Goal: Task Accomplishment & Management: Use online tool/utility

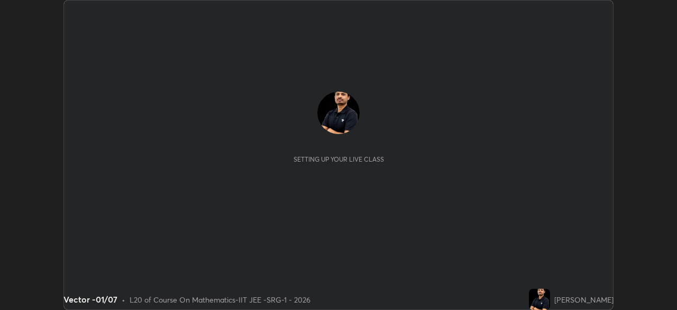
scroll to position [310, 677]
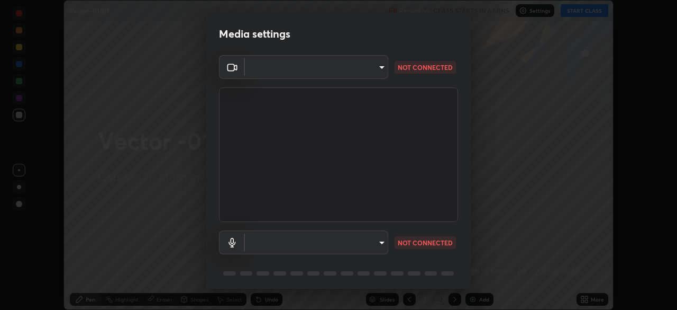
type input "17d2c207585f71db404e89a995004647405990faac99dbf05689083c50e95166"
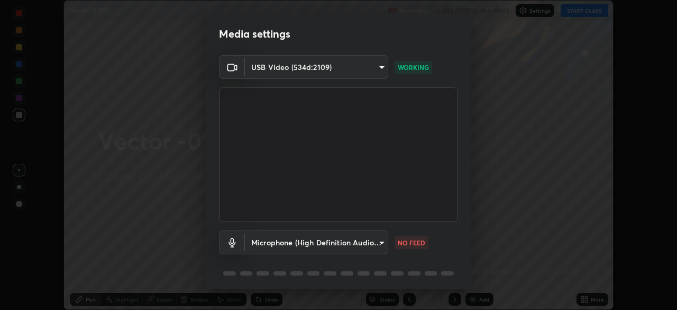
click at [292, 235] on body "Erase all Vector -01/07 Recording CLASS STARTS IN 6 MINS Settings START CLASS S…" at bounding box center [338, 155] width 677 height 310
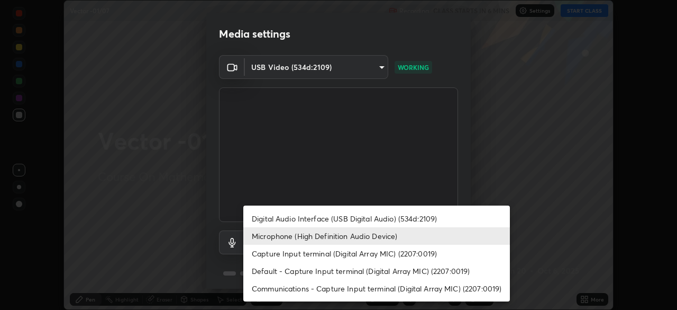
click at [305, 222] on li "Digital Audio Interface (USB Digital Audio) (534d:2109)" at bounding box center [376, 218] width 267 height 17
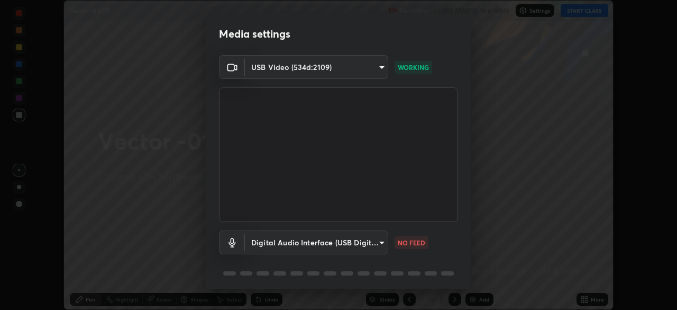
click at [310, 248] on li "Capture Input terminal (Digital Array MIC) (2207:0019)" at bounding box center [343, 248] width 200 height 10
click at [305, 242] on body "Erase all Vector -01/07 Recording CLASS STARTS IN 6 MINS Settings START CLASS S…" at bounding box center [338, 155] width 677 height 310
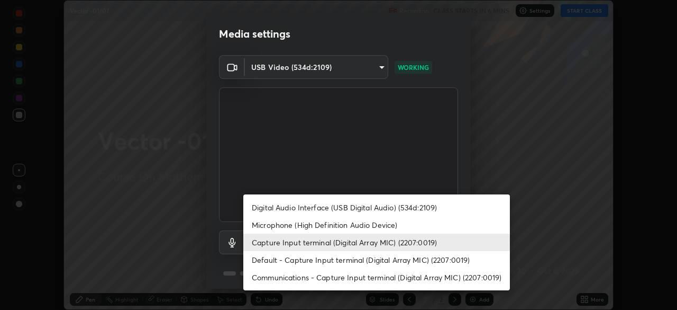
click at [281, 230] on li "Microphone (High Definition Audio Device)" at bounding box center [376, 224] width 267 height 17
type input "0afc3a5f896278e7d267e6a3953e7f90cc92c297f31ab05c00063af063a834dd"
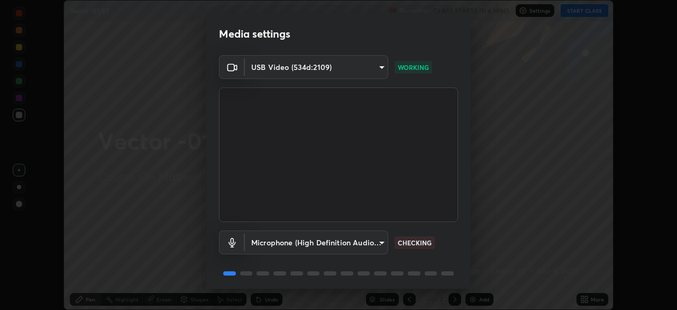
scroll to position [38, 0]
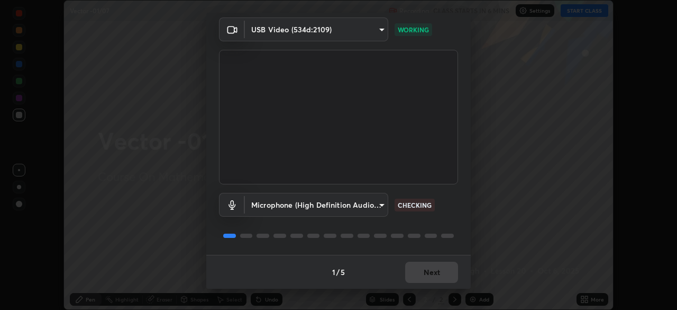
click at [417, 273] on div "1 / 5 Next" at bounding box center [338, 272] width 265 height 34
click at [427, 276] on div "1 / 5 Next" at bounding box center [338, 272] width 265 height 34
click at [434, 275] on div "1 / 5 Next" at bounding box center [338, 272] width 265 height 34
click at [437, 278] on div "1 / 5 Next" at bounding box center [338, 272] width 265 height 34
click at [437, 282] on div "1 / 5 Next" at bounding box center [338, 272] width 265 height 34
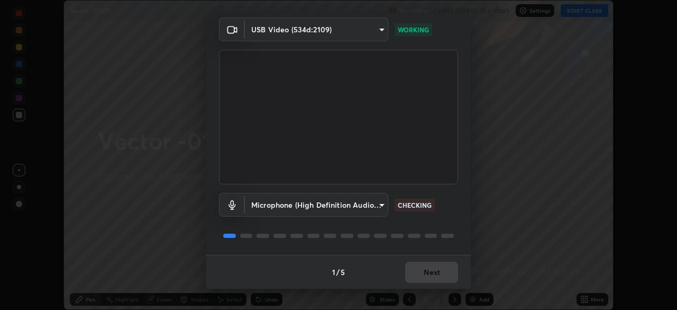
click at [441, 284] on div "1 / 5 Next" at bounding box center [338, 272] width 265 height 34
click at [441, 285] on div "1 / 5 Next" at bounding box center [338, 272] width 265 height 34
click at [443, 285] on div "1 / 5 Next" at bounding box center [338, 272] width 265 height 34
click at [443, 286] on div "1 / 5 Next" at bounding box center [338, 272] width 265 height 34
click at [441, 287] on div "1 / 5 Next" at bounding box center [338, 272] width 265 height 34
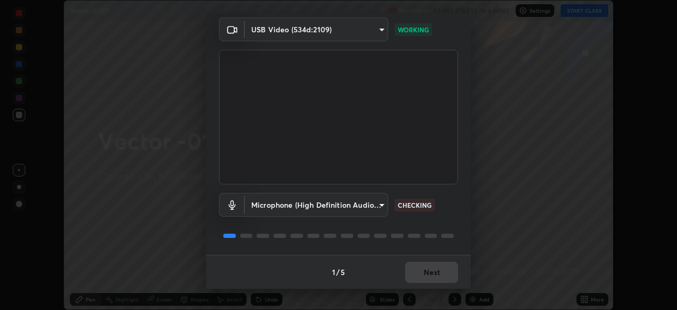
click at [439, 287] on div "1 / 5 Next" at bounding box center [338, 272] width 265 height 34
click at [438, 287] on div "1 / 5 Next" at bounding box center [338, 272] width 265 height 34
click at [438, 286] on div "1 / 5 Next" at bounding box center [338, 272] width 265 height 34
click at [438, 287] on div "1 / 5 Next" at bounding box center [338, 272] width 265 height 34
click at [438, 285] on div "1 / 5 Next" at bounding box center [338, 272] width 265 height 34
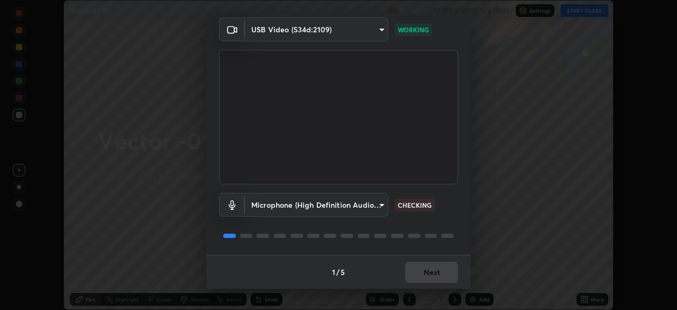
click at [440, 286] on div "1 / 5 Next" at bounding box center [338, 272] width 265 height 34
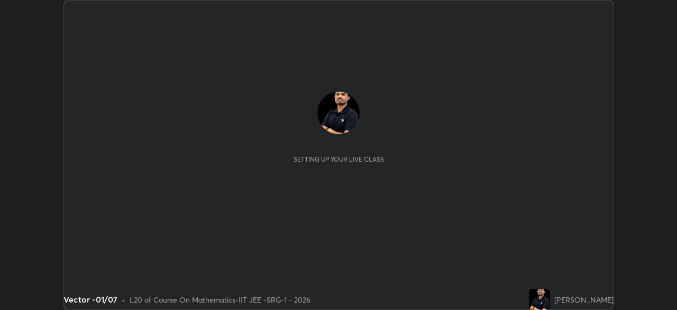
scroll to position [310, 677]
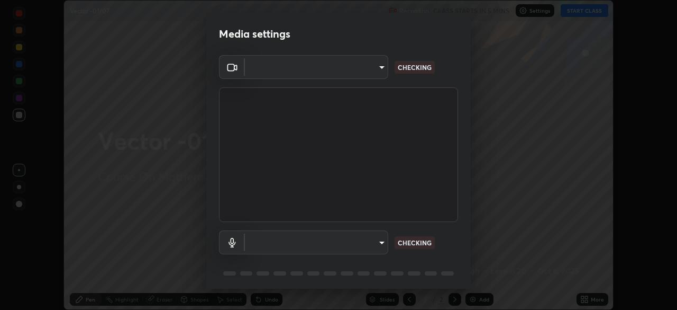
type input "17d2c207585f71db404e89a995004647405990faac99dbf05689083c50e95166"
click at [343, 239] on body "Erase all Vector -01/07 Recording CLASS STARTS IN 5 MINS Settings START CLASS S…" at bounding box center [338, 155] width 677 height 310
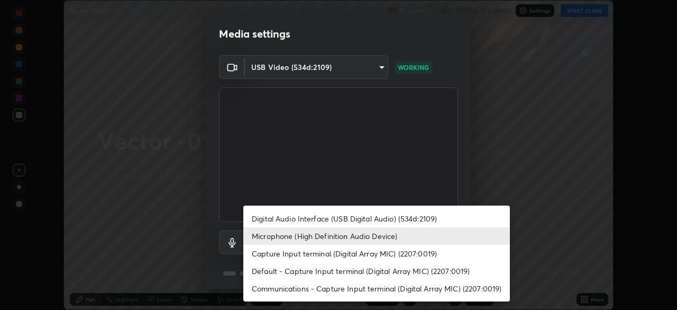
click at [338, 251] on li "Capture Input terminal (Digital Array MIC) (2207:0019)" at bounding box center [376, 252] width 267 height 17
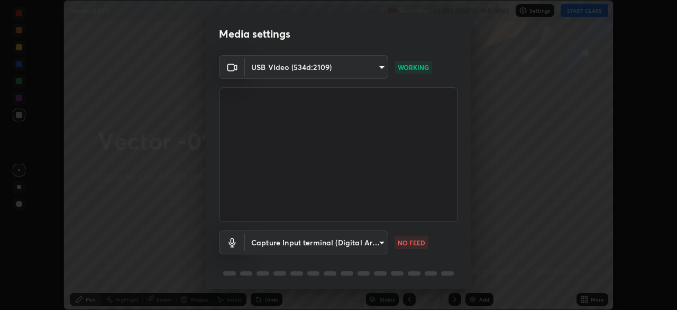
click at [336, 241] on body "Erase all Vector -01/07 Recording CLASS STARTS IN 5 MINS Settings START CLASS S…" at bounding box center [338, 155] width 677 height 310
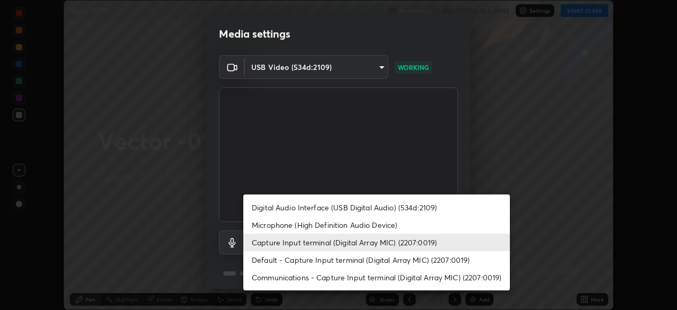
click at [334, 227] on li "Microphone (High Definition Audio Device)" at bounding box center [376, 224] width 267 height 17
type input "0afc3a5f896278e7d267e6a3953e7f90cc92c297f31ab05c00063af063a834dd"
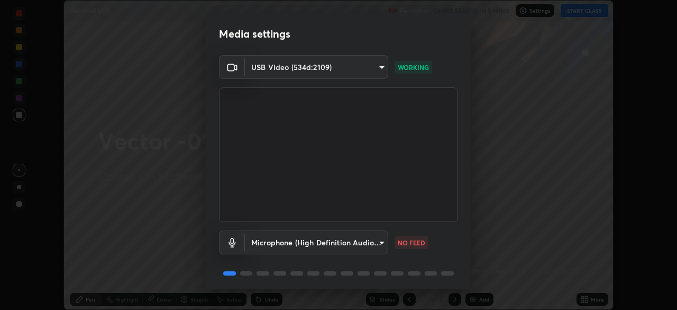
scroll to position [38, 0]
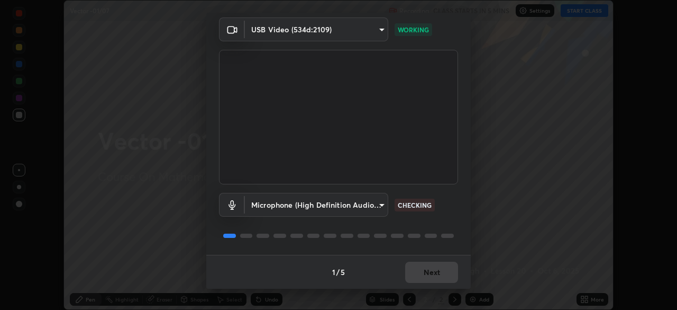
click at [424, 266] on div "1 / 5 Next" at bounding box center [338, 272] width 265 height 34
click at [428, 269] on div "1 / 5 Next" at bounding box center [338, 272] width 265 height 34
click at [429, 273] on div "1 / 5 Next" at bounding box center [338, 272] width 265 height 34
click at [431, 275] on div "1 / 5 Next" at bounding box center [338, 272] width 265 height 34
click at [435, 277] on div "1 / 5 Next" at bounding box center [338, 272] width 265 height 34
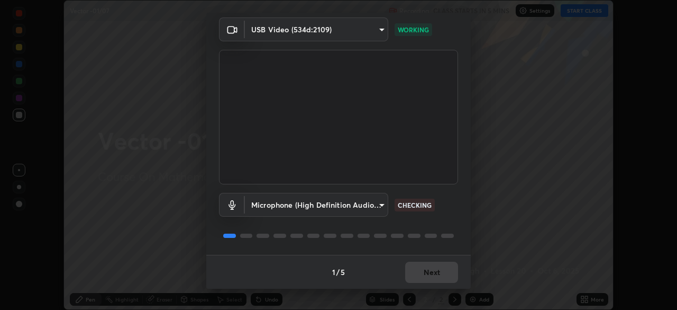
click at [436, 279] on div "1 / 5 Next" at bounding box center [338, 272] width 265 height 34
click at [439, 280] on div "1 / 5 Next" at bounding box center [338, 272] width 265 height 34
click at [441, 283] on div "1 / 5 Next" at bounding box center [338, 272] width 265 height 34
click at [440, 286] on div "1 / 5 Next" at bounding box center [338, 272] width 265 height 34
click at [440, 288] on div "Media settings USB Video (534d:2109) 17d2c207585f71db404e89a995004647405990faac…" at bounding box center [338, 155] width 677 height 310
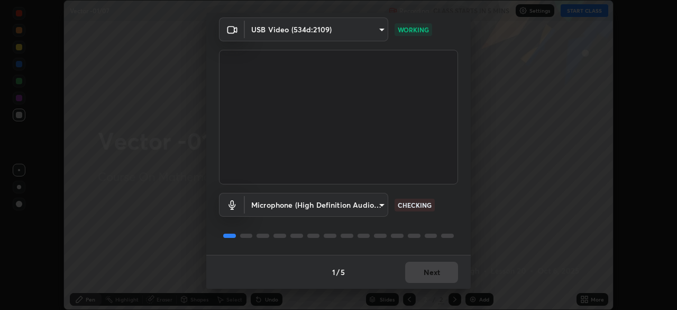
click at [442, 290] on div "Media settings USB Video (534d:2109) 17d2c207585f71db404e89a995004647405990faac…" at bounding box center [338, 155] width 677 height 310
click at [443, 292] on div "Media settings USB Video (534d:2109) 17d2c207585f71db404e89a995004647405990faac…" at bounding box center [338, 155] width 677 height 310
click at [444, 292] on div "Media settings USB Video (534d:2109) 17d2c207585f71db404e89a995004647405990faac…" at bounding box center [338, 155] width 677 height 310
click at [445, 293] on div "Media settings USB Video (534d:2109) 17d2c207585f71db404e89a995004647405990faac…" at bounding box center [338, 155] width 677 height 310
click at [445, 294] on div "Media settings USB Video (534d:2109) 17d2c207585f71db404e89a995004647405990faac…" at bounding box center [338, 155] width 677 height 310
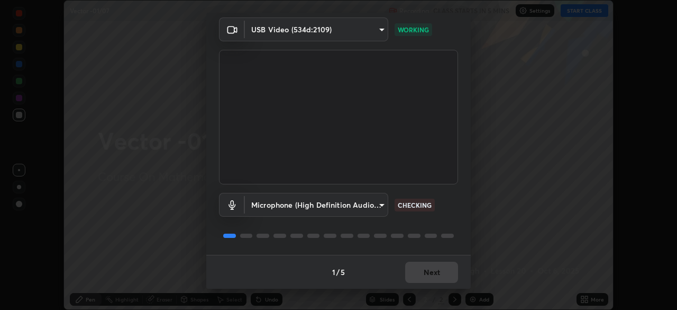
click at [447, 295] on div "Media settings USB Video (534d:2109) 17d2c207585f71db404e89a995004647405990faac…" at bounding box center [338, 155] width 677 height 310
click at [447, 297] on div "Media settings USB Video (534d:2109) 17d2c207585f71db404e89a995004647405990faac…" at bounding box center [338, 155] width 677 height 310
click at [437, 277] on button "Next" at bounding box center [431, 271] width 53 height 21
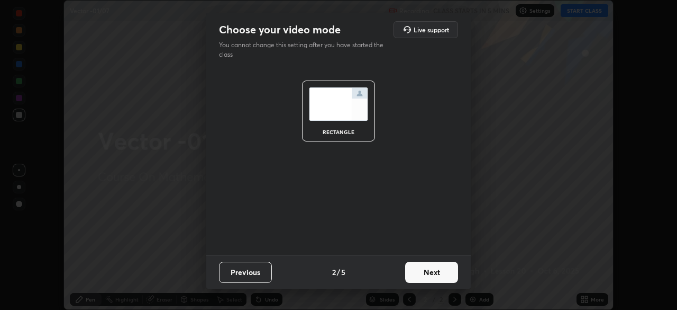
click at [439, 278] on button "Next" at bounding box center [431, 271] width 53 height 21
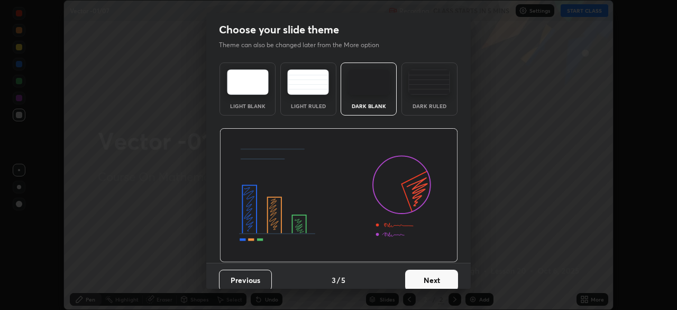
click at [443, 277] on button "Next" at bounding box center [431, 279] width 53 height 21
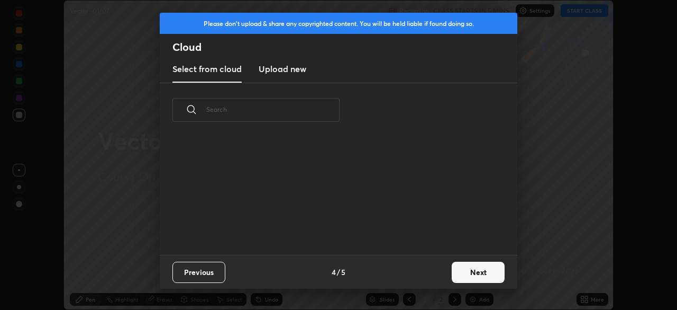
click at [452, 278] on button "Next" at bounding box center [478, 271] width 53 height 21
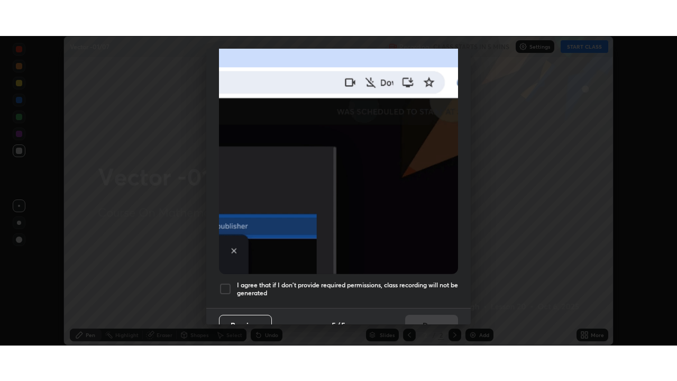
scroll to position [253, 0]
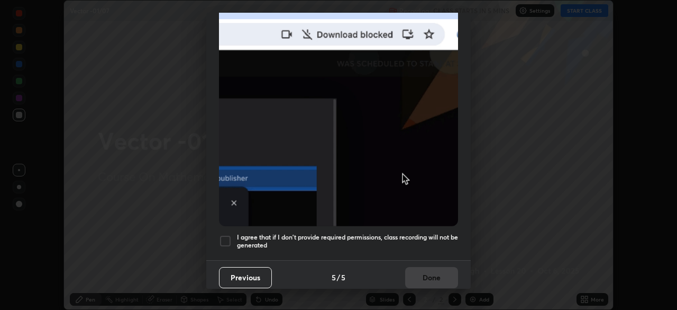
click at [225, 239] on div at bounding box center [225, 240] width 13 height 13
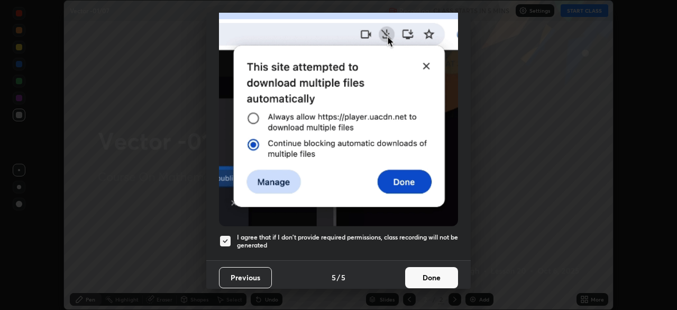
click at [429, 280] on button "Done" at bounding box center [431, 277] width 53 height 21
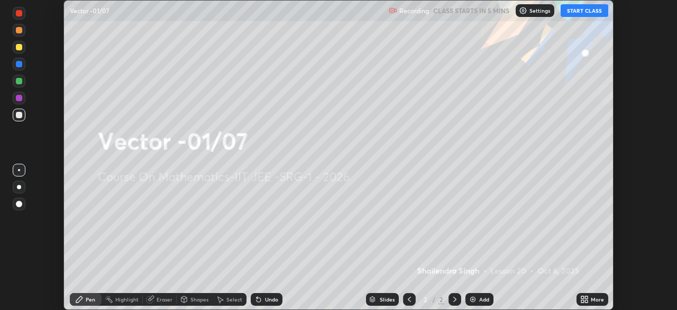
click at [584, 297] on icon at bounding box center [583, 297] width 3 height 3
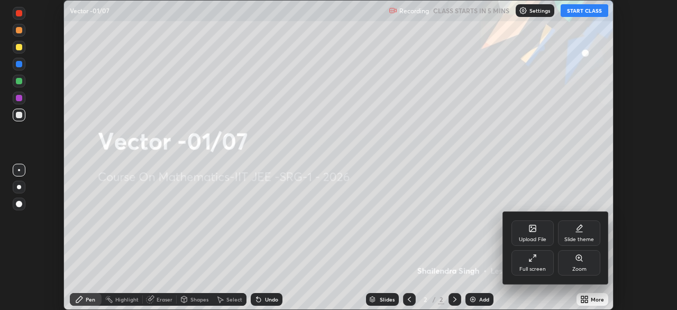
click at [531, 256] on icon at bounding box center [533, 257] width 8 height 8
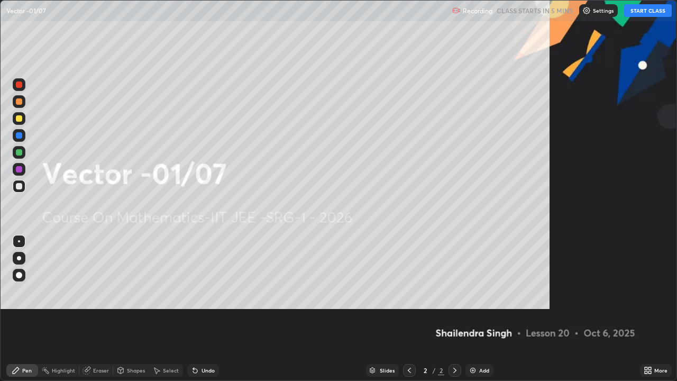
scroll to position [381, 677]
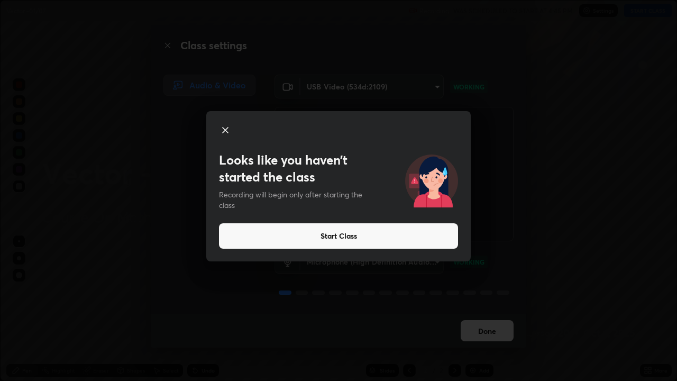
click at [322, 237] on button "Start Class" at bounding box center [338, 235] width 239 height 25
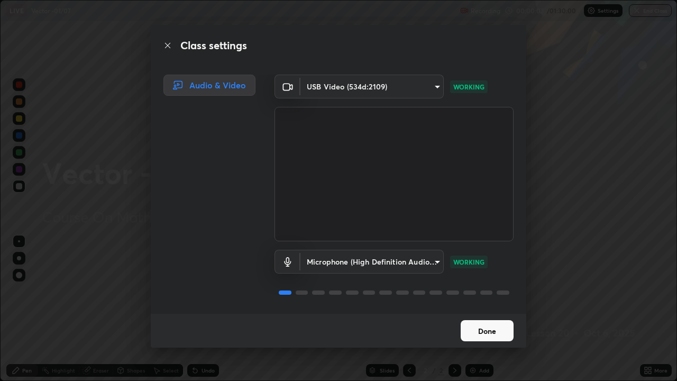
click at [478, 309] on button "Done" at bounding box center [487, 330] width 53 height 21
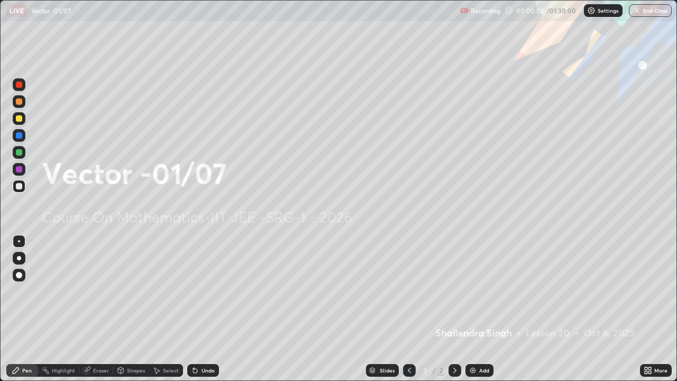
click at [650, 309] on icon at bounding box center [650, 372] width 3 height 3
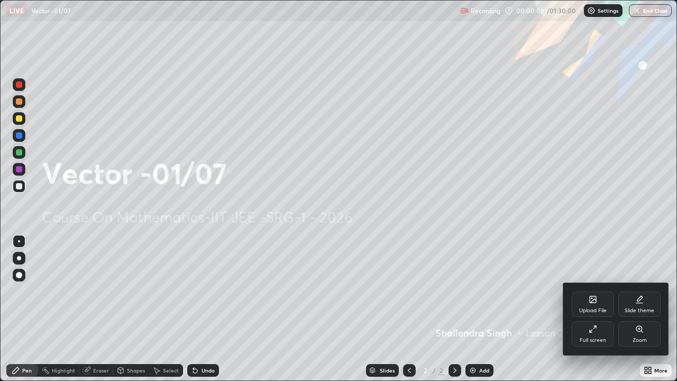
click at [590, 309] on div "Upload File" at bounding box center [593, 310] width 28 height 5
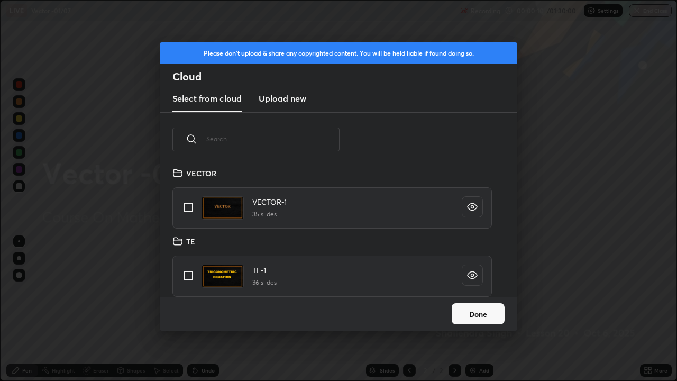
scroll to position [130, 340]
click at [186, 207] on input "grid" at bounding box center [188, 207] width 22 height 22
checkbox input "true"
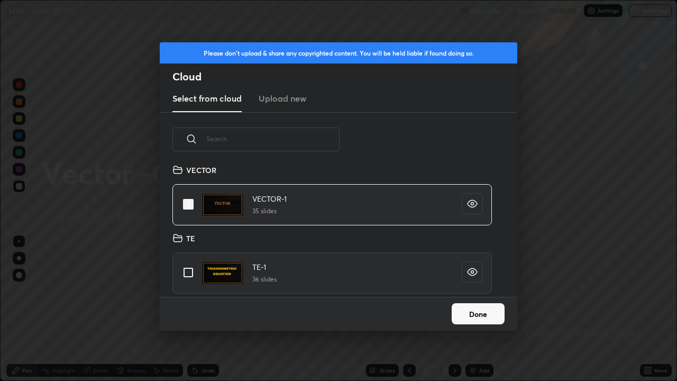
scroll to position [0, 0]
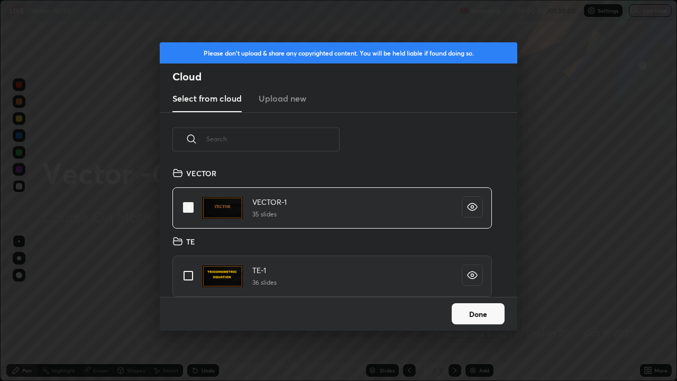
click at [464, 309] on button "Done" at bounding box center [478, 313] width 53 height 21
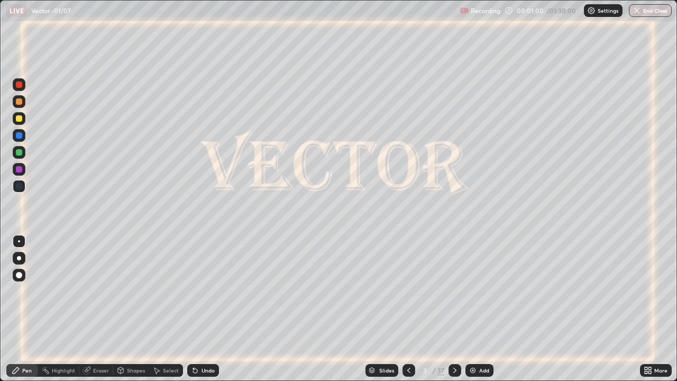
click at [455, 309] on icon at bounding box center [455, 370] width 8 height 8
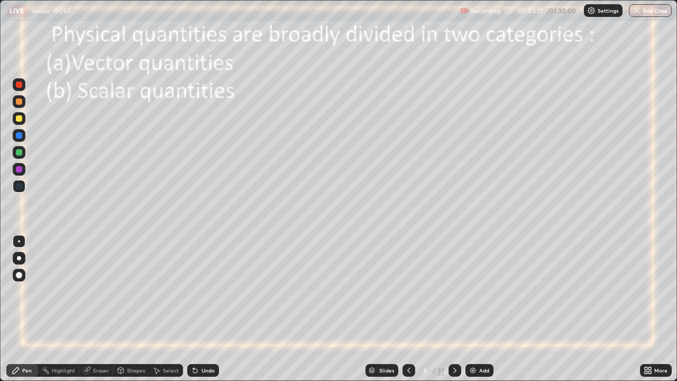
click at [453, 309] on icon at bounding box center [455, 370] width 8 height 8
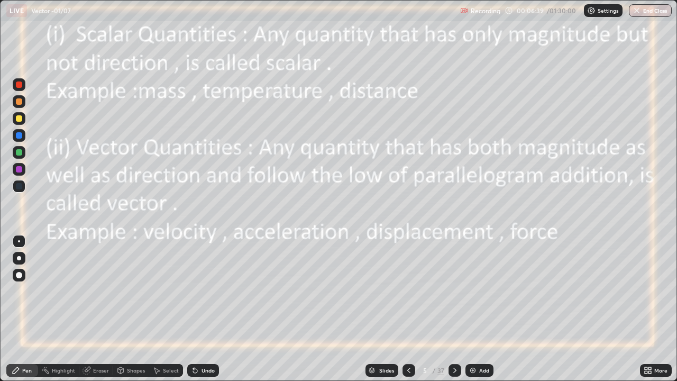
click at [454, 309] on icon at bounding box center [455, 370] width 8 height 8
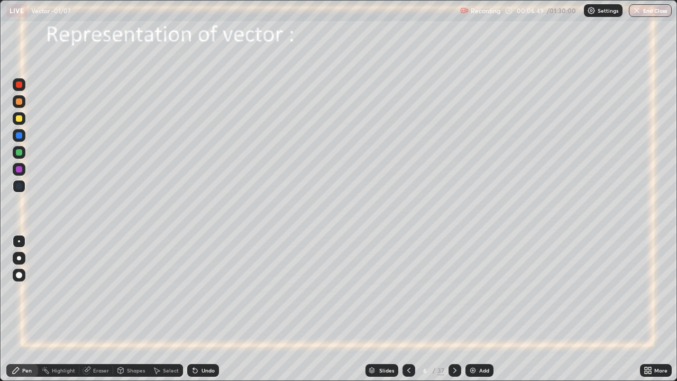
click at [20, 120] on div at bounding box center [19, 118] width 6 height 6
click at [199, 309] on div "Undo" at bounding box center [203, 370] width 32 height 13
click at [211, 309] on div "Undo" at bounding box center [203, 370] width 32 height 13
click at [207, 309] on div "Undo" at bounding box center [203, 370] width 32 height 13
click at [471, 309] on img at bounding box center [473, 370] width 8 height 8
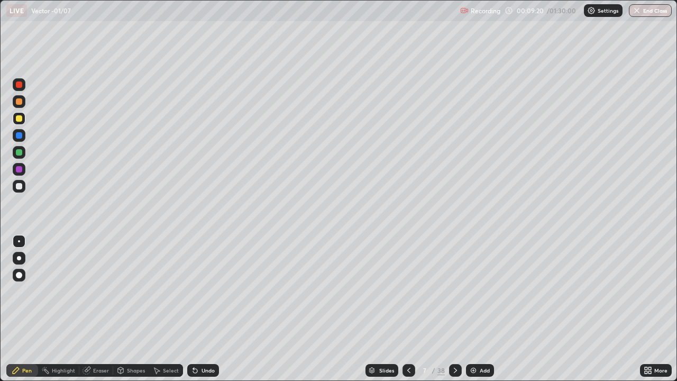
click at [22, 184] on div at bounding box center [19, 186] width 6 height 6
click at [408, 309] on icon at bounding box center [409, 370] width 8 height 8
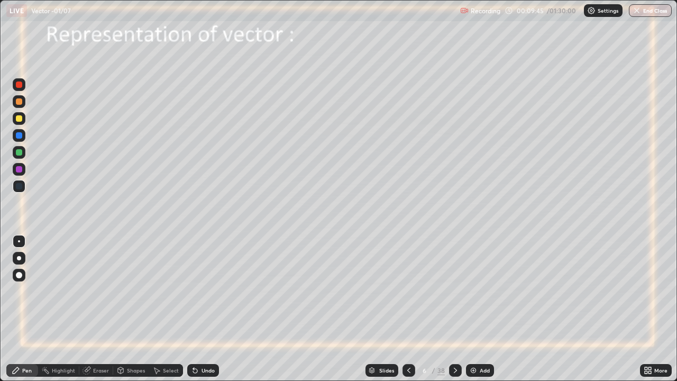
click at [19, 168] on div at bounding box center [19, 169] width 6 height 6
click at [453, 309] on icon at bounding box center [455, 370] width 8 height 8
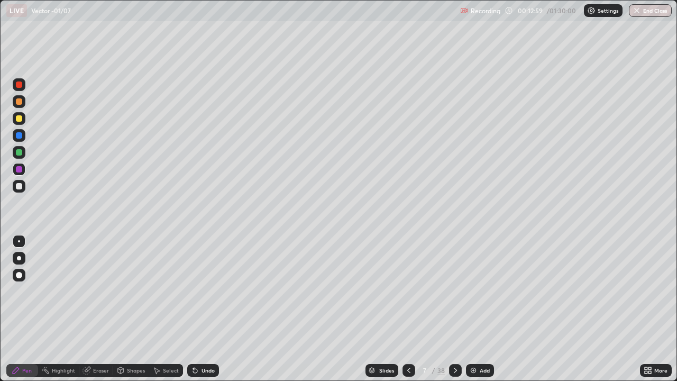
click at [452, 309] on icon at bounding box center [455, 370] width 8 height 8
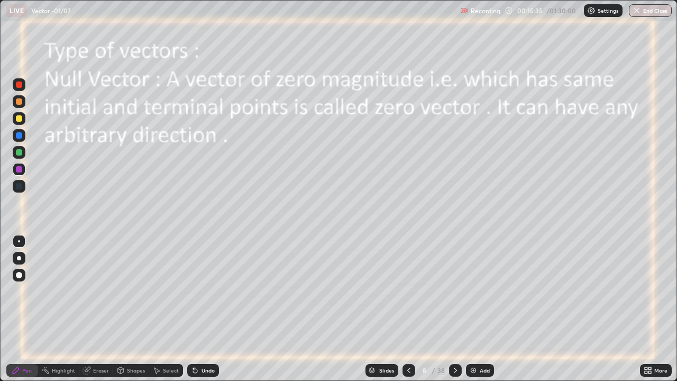
click at [454, 309] on icon at bounding box center [455, 370] width 8 height 8
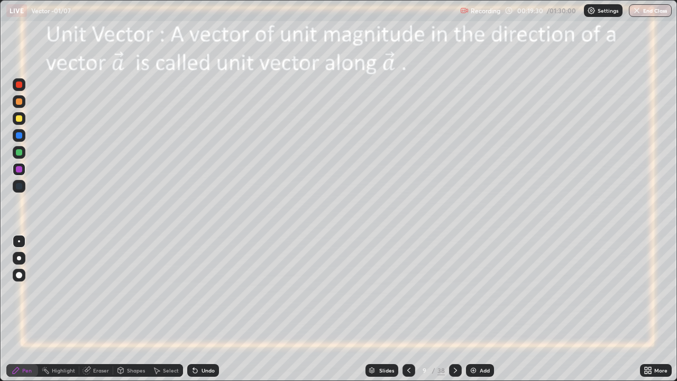
click at [454, 309] on icon at bounding box center [455, 370] width 8 height 8
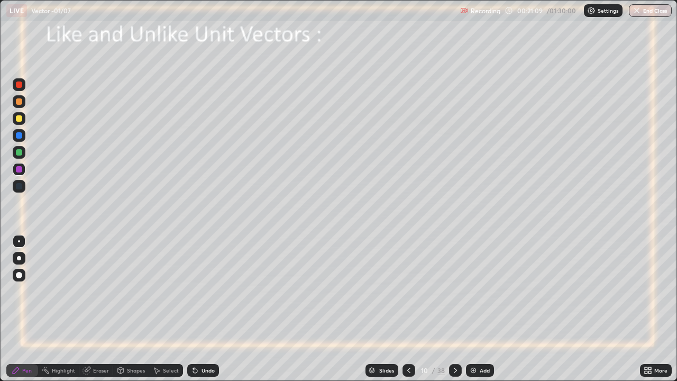
click at [202, 309] on div "Undo" at bounding box center [208, 370] width 13 height 5
click at [199, 309] on div "Undo" at bounding box center [203, 370] width 32 height 13
click at [200, 309] on div "Undo" at bounding box center [203, 370] width 32 height 13
click at [190, 309] on div "Undo" at bounding box center [203, 370] width 32 height 13
click at [19, 151] on div at bounding box center [19, 152] width 6 height 6
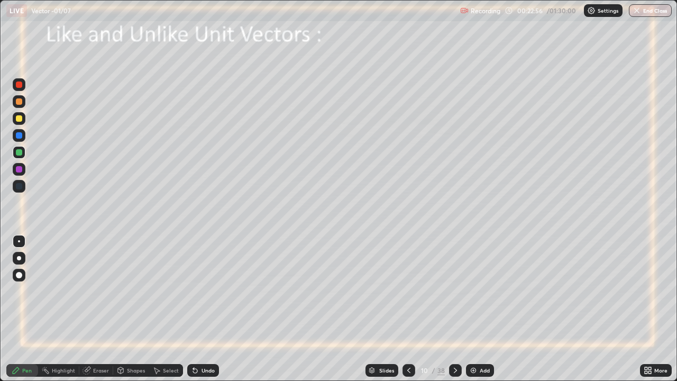
click at [198, 309] on div "Undo" at bounding box center [203, 370] width 32 height 13
click at [94, 309] on div "Eraser" at bounding box center [101, 370] width 16 height 5
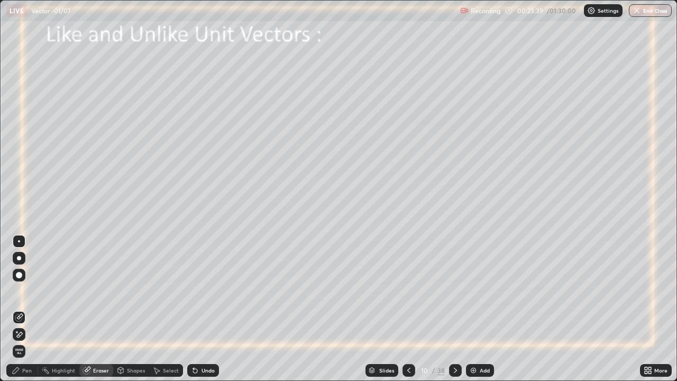
click at [95, 309] on div "Eraser" at bounding box center [101, 370] width 16 height 5
click at [30, 309] on div "Pen" at bounding box center [27, 370] width 10 height 5
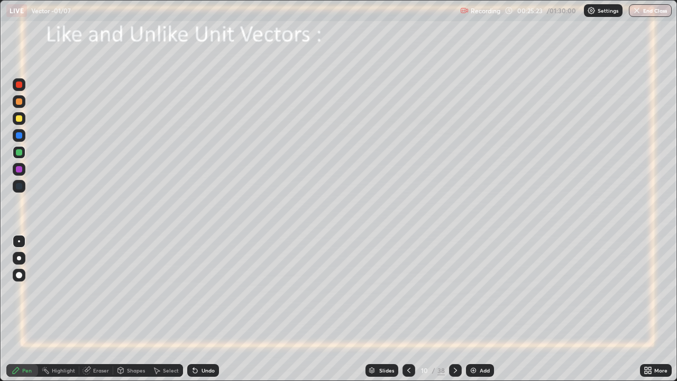
click at [454, 309] on icon at bounding box center [455, 370] width 8 height 8
click at [202, 309] on div "Undo" at bounding box center [208, 370] width 13 height 5
click at [454, 309] on icon at bounding box center [455, 370] width 8 height 8
click at [19, 120] on div at bounding box center [19, 118] width 6 height 6
click at [19, 86] on div at bounding box center [19, 84] width 6 height 6
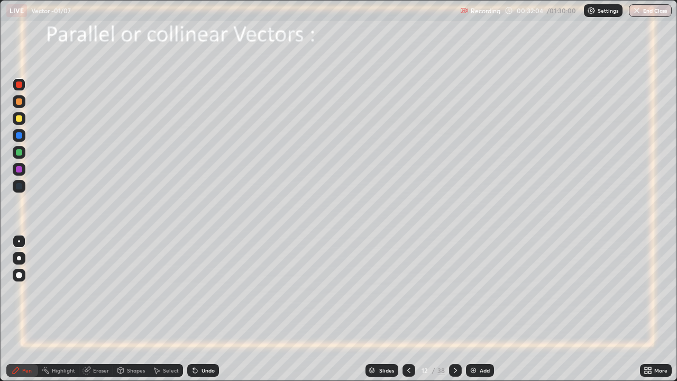
click at [456, 309] on icon at bounding box center [455, 370] width 8 height 8
click at [450, 309] on div at bounding box center [455, 370] width 13 height 13
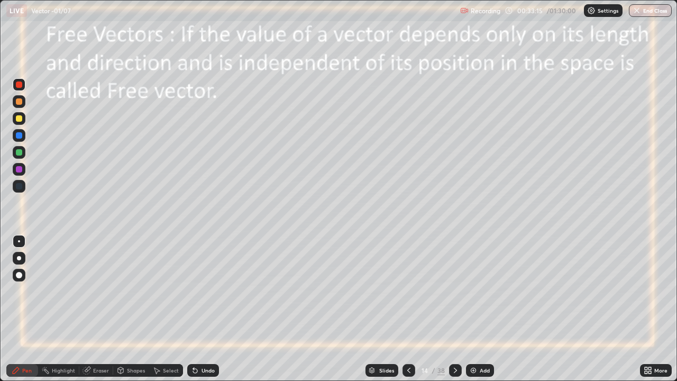
click at [410, 309] on icon at bounding box center [409, 370] width 8 height 8
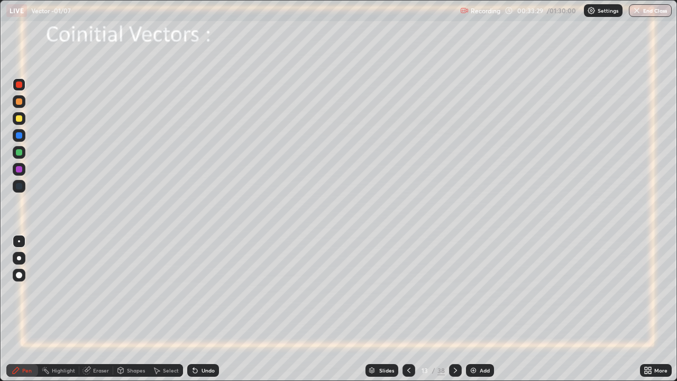
click at [454, 309] on icon at bounding box center [455, 370] width 8 height 8
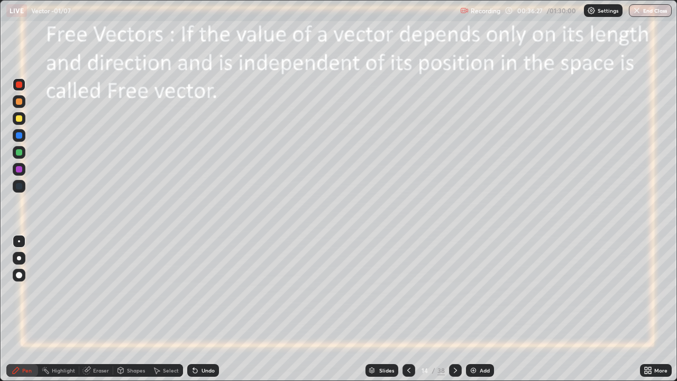
click at [454, 309] on icon at bounding box center [455, 370] width 8 height 8
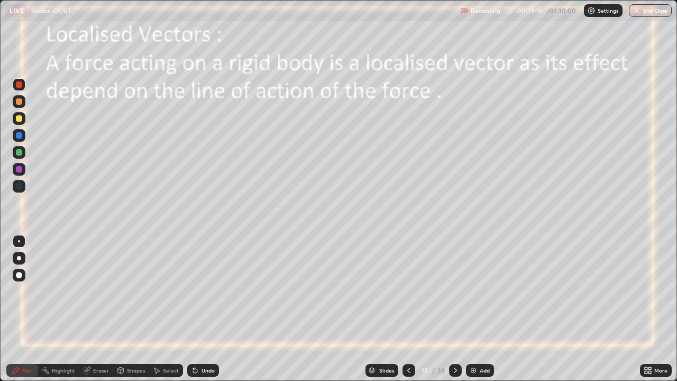
click at [453, 309] on icon at bounding box center [455, 370] width 8 height 8
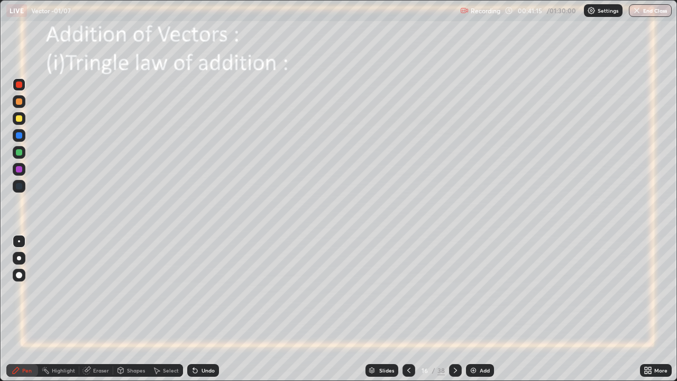
click at [19, 171] on div at bounding box center [19, 169] width 6 height 6
click at [18, 153] on div at bounding box center [19, 152] width 6 height 6
click at [21, 86] on div at bounding box center [19, 84] width 6 height 6
click at [455, 309] on icon at bounding box center [455, 370] width 8 height 8
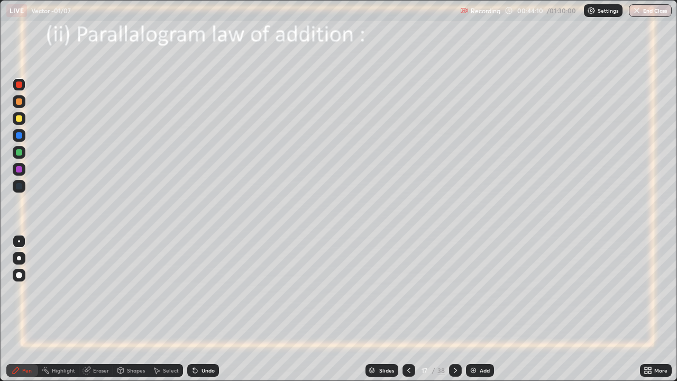
click at [19, 155] on div at bounding box center [19, 152] width 6 height 6
click at [16, 169] on div at bounding box center [19, 169] width 6 height 6
click at [17, 151] on div at bounding box center [19, 152] width 6 height 6
click at [19, 119] on div at bounding box center [19, 118] width 6 height 6
click at [409, 309] on icon at bounding box center [408, 370] width 3 height 5
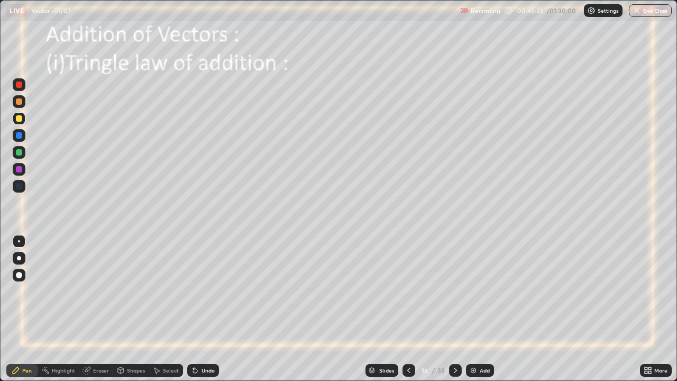
click at [454, 309] on icon at bounding box center [455, 370] width 8 height 8
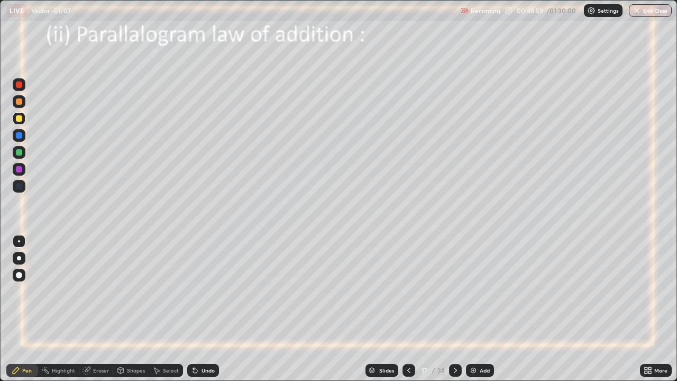
click at [453, 309] on icon at bounding box center [455, 370] width 8 height 8
click at [19, 137] on div at bounding box center [19, 135] width 6 height 6
click at [202, 309] on div "Undo" at bounding box center [208, 370] width 13 height 5
click at [454, 309] on icon at bounding box center [455, 370] width 8 height 8
click at [451, 309] on icon at bounding box center [455, 370] width 8 height 8
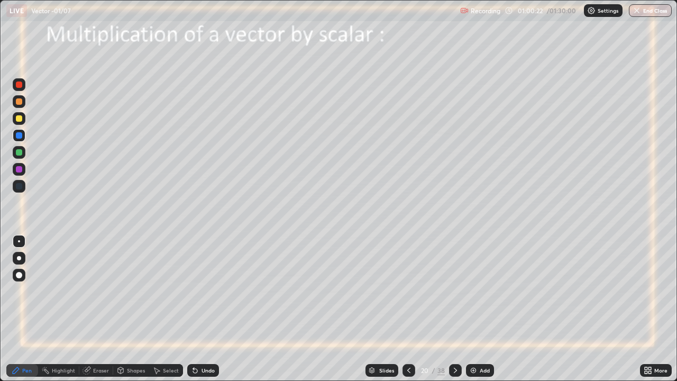
click at [454, 309] on icon at bounding box center [455, 370] width 8 height 8
click at [16, 171] on div at bounding box center [19, 169] width 6 height 6
click at [22, 151] on div at bounding box center [19, 152] width 6 height 6
click at [197, 309] on icon at bounding box center [195, 370] width 8 height 8
click at [471, 309] on img at bounding box center [473, 370] width 8 height 8
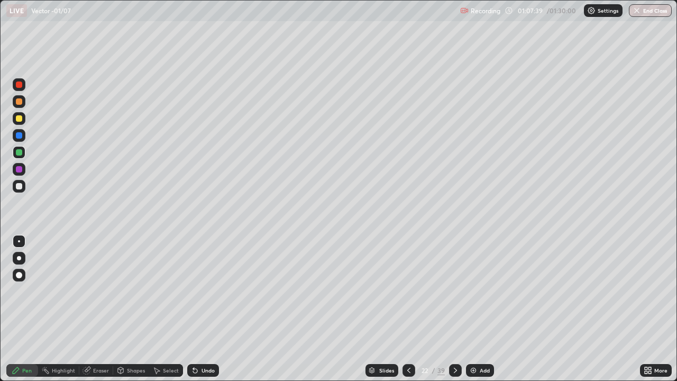
click at [20, 185] on div at bounding box center [19, 186] width 6 height 6
click at [208, 309] on div "Undo" at bounding box center [208, 370] width 13 height 5
click at [99, 309] on div "Eraser" at bounding box center [101, 370] width 16 height 5
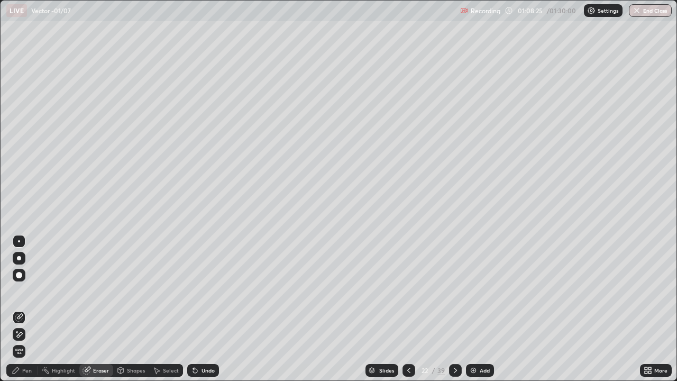
click at [31, 309] on div "Pen" at bounding box center [27, 370] width 10 height 5
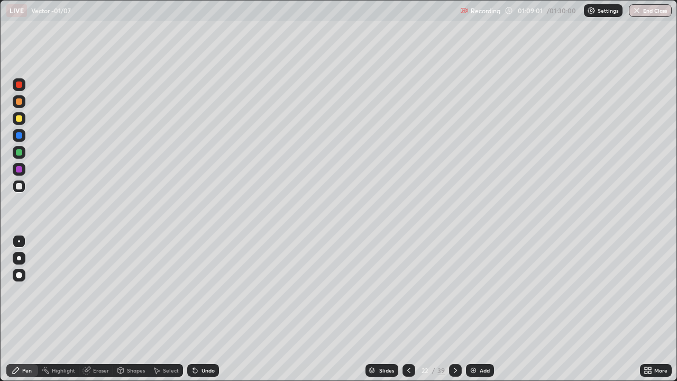
click at [17, 153] on div at bounding box center [19, 152] width 6 height 6
click at [202, 309] on div "Undo" at bounding box center [208, 370] width 13 height 5
click at [202, 309] on div "Undo" at bounding box center [203, 370] width 32 height 13
click at [203, 309] on div "Undo" at bounding box center [208, 370] width 13 height 5
click at [21, 121] on div at bounding box center [19, 118] width 13 height 13
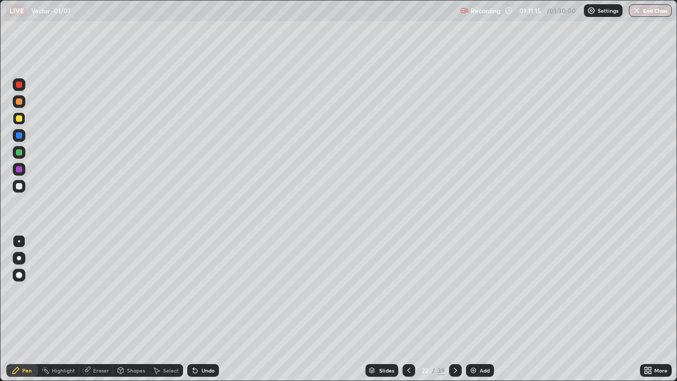
click at [21, 88] on div at bounding box center [19, 84] width 13 height 13
click at [473, 309] on img at bounding box center [473, 370] width 8 height 8
click at [202, 309] on div "Undo" at bounding box center [203, 370] width 32 height 13
click at [202, 309] on div "Undo" at bounding box center [208, 370] width 13 height 5
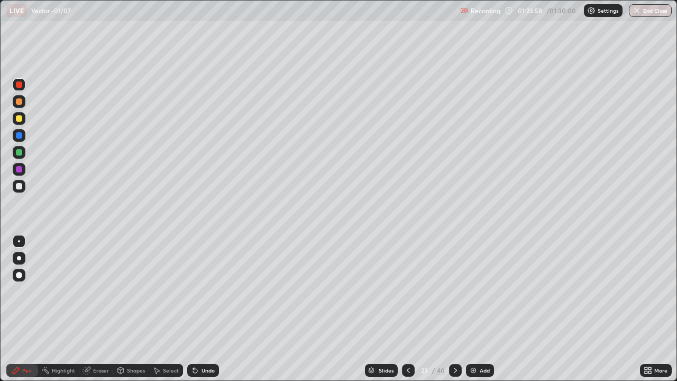
click at [202, 309] on div "Undo" at bounding box center [208, 370] width 13 height 5
click at [202, 309] on div "Undo" at bounding box center [203, 370] width 32 height 13
click at [201, 309] on div "Undo" at bounding box center [203, 370] width 32 height 13
click at [202, 309] on div "Undo" at bounding box center [203, 370] width 32 height 13
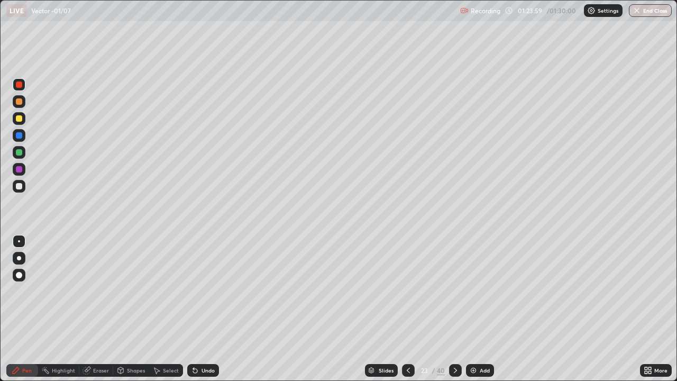
click at [199, 309] on div "Undo" at bounding box center [203, 370] width 32 height 13
click at [200, 309] on div "Undo" at bounding box center [203, 370] width 32 height 13
click at [199, 309] on div "Undo" at bounding box center [203, 370] width 32 height 13
click at [202, 309] on div "Undo" at bounding box center [208, 370] width 13 height 5
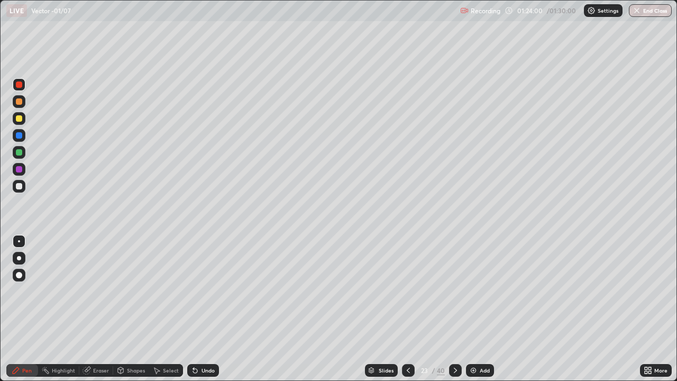
click at [202, 309] on div "Undo" at bounding box center [208, 370] width 13 height 5
click at [198, 309] on div "Undo" at bounding box center [203, 370] width 32 height 13
click at [201, 309] on div "Undo" at bounding box center [203, 370] width 32 height 13
click at [199, 309] on div "Undo" at bounding box center [203, 370] width 32 height 13
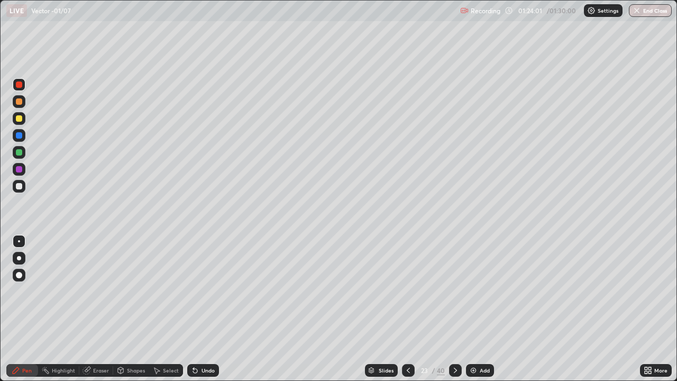
click at [198, 309] on div "Undo" at bounding box center [203, 370] width 32 height 13
click at [197, 309] on icon at bounding box center [195, 370] width 8 height 8
click at [194, 309] on icon at bounding box center [195, 371] width 4 height 4
click at [196, 309] on icon at bounding box center [195, 370] width 8 height 8
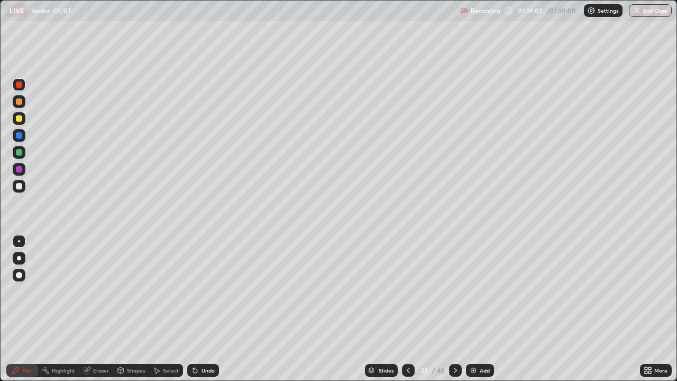
click at [194, 309] on icon at bounding box center [195, 371] width 4 height 4
click at [193, 309] on icon at bounding box center [195, 371] width 4 height 4
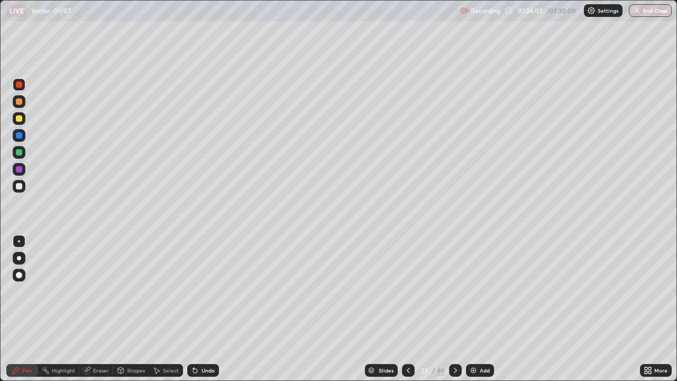
click at [191, 309] on icon at bounding box center [195, 370] width 8 height 8
click at [193, 309] on icon at bounding box center [195, 371] width 4 height 4
click at [193, 309] on icon at bounding box center [193, 368] width 1 height 1
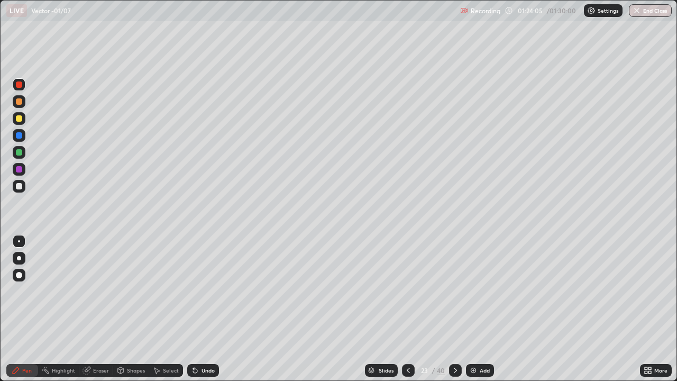
click at [193, 309] on icon at bounding box center [193, 368] width 1 height 1
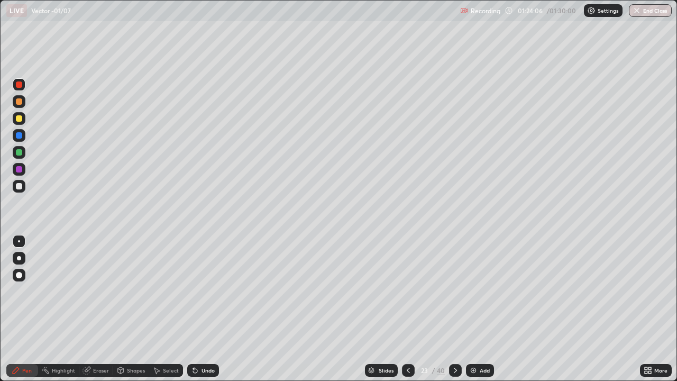
click at [193, 309] on icon at bounding box center [193, 368] width 1 height 1
click at [189, 309] on div "Undo" at bounding box center [203, 370] width 32 height 13
click at [19, 119] on div at bounding box center [19, 118] width 6 height 6
click at [647, 14] on button "End Class" at bounding box center [651, 10] width 42 height 13
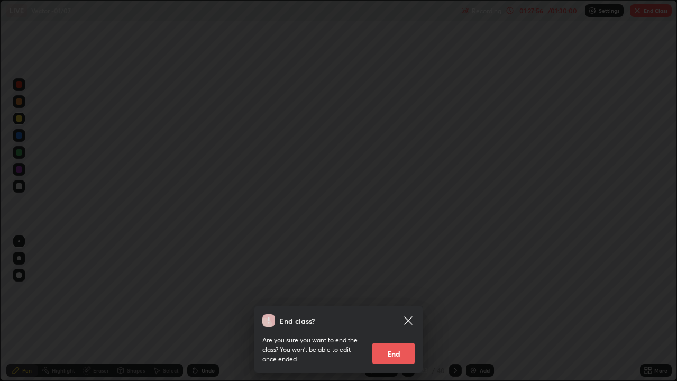
click at [387, 309] on button "End" at bounding box center [394, 353] width 42 height 21
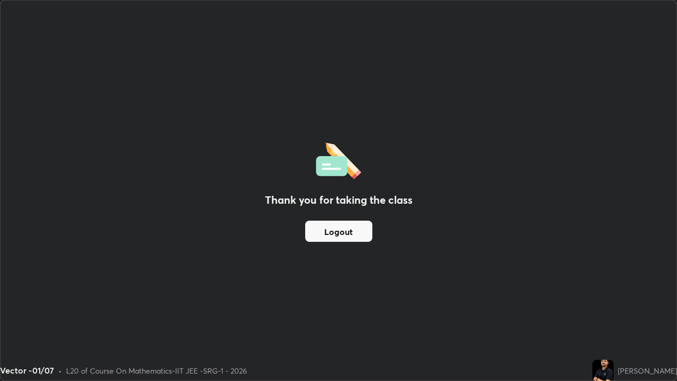
click at [328, 230] on button "Logout" at bounding box center [338, 231] width 67 height 21
